Goal: Transaction & Acquisition: Subscribe to service/newsletter

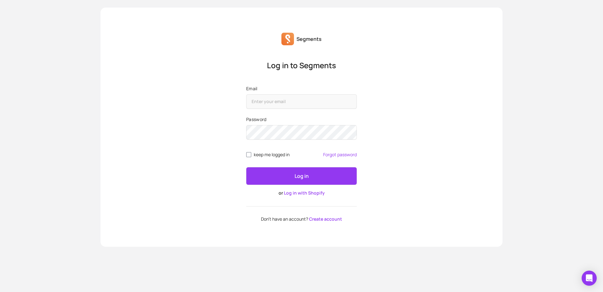
click at [327, 220] on link "Create account" at bounding box center [325, 219] width 33 height 6
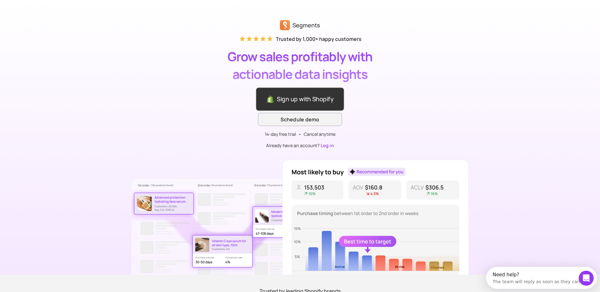
click at [322, 102] on link "Sign up with Shopify" at bounding box center [300, 99] width 88 height 24
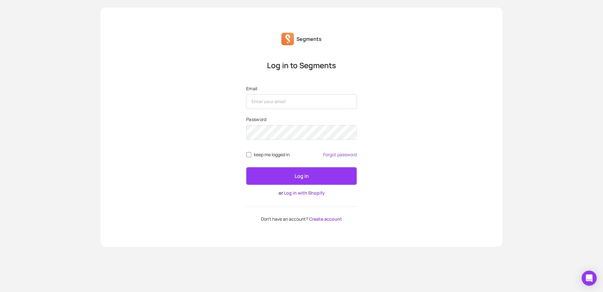
click at [274, 100] on input "Email" at bounding box center [301, 101] width 111 height 14
type input "[EMAIL_ADDRESS][DOMAIN_NAME]"
click at [251, 157] on form "Email [EMAIL_ADDRESS][DOMAIN_NAME] Password keep me logged in Forgot password L…" at bounding box center [301, 140] width 111 height 111
click at [250, 155] on label "keep me logged in" at bounding box center [267, 154] width 43 height 5
click at [250, 155] on input "keep me logged in" at bounding box center [248, 154] width 5 height 5
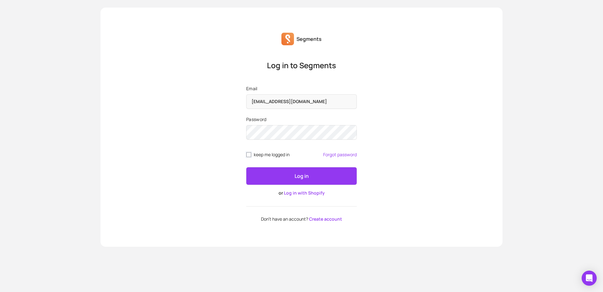
checkbox input "true"
click at [276, 182] on button "Log in" at bounding box center [301, 176] width 111 height 18
click at [321, 219] on link "Create account" at bounding box center [325, 219] width 33 height 6
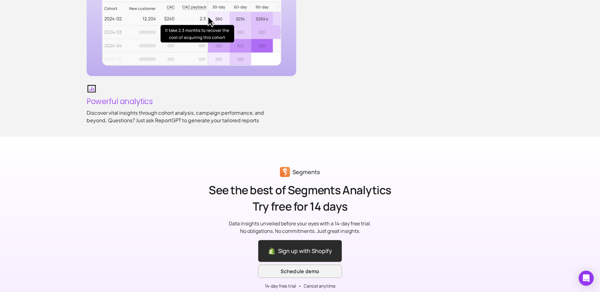
scroll to position [958, 0]
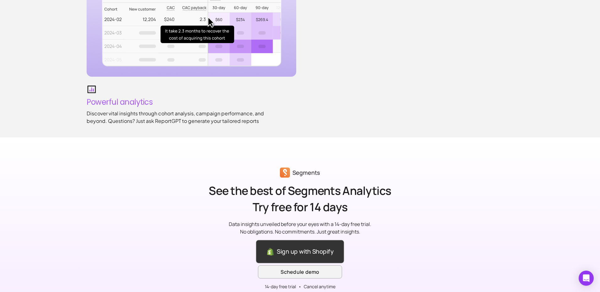
click at [304, 251] on link "Sign up with Shopify" at bounding box center [300, 252] width 88 height 24
